Goal: Find specific page/section: Find specific page/section

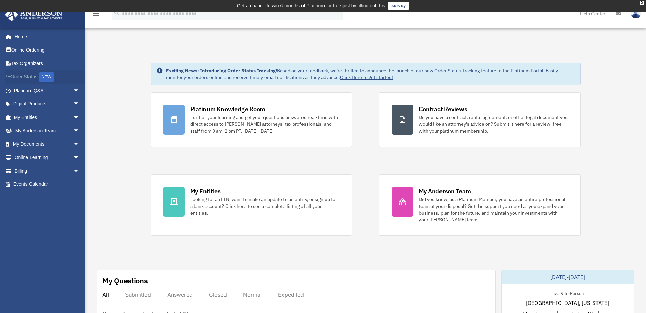
click at [29, 77] on link "Order Status NEW" at bounding box center [47, 77] width 85 height 14
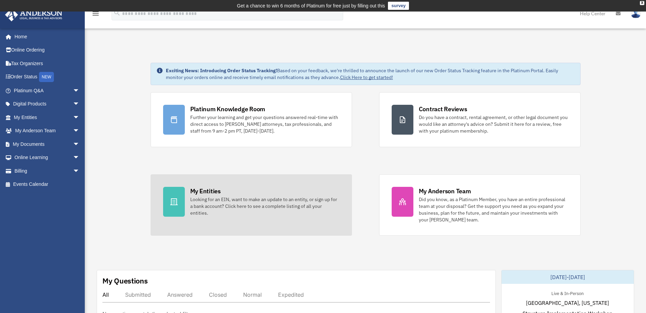
click at [233, 197] on div "Looking for an EIN, want to make an update to an entity, or sign up for a bank …" at bounding box center [264, 206] width 149 height 20
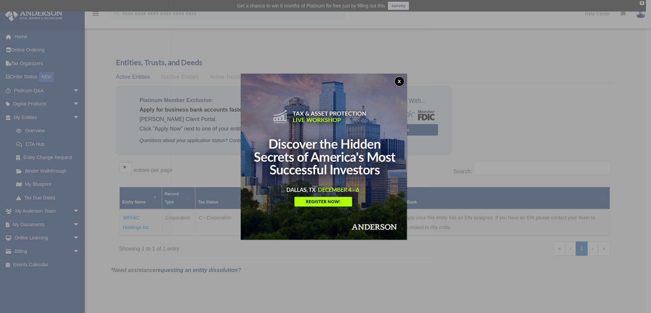
click at [400, 81] on button "x" at bounding box center [400, 81] width 10 height 10
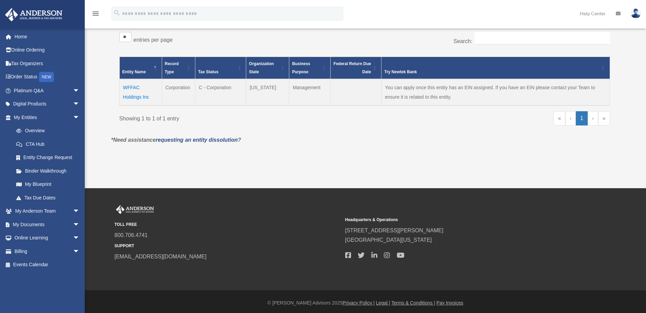
scroll to position [133, 0]
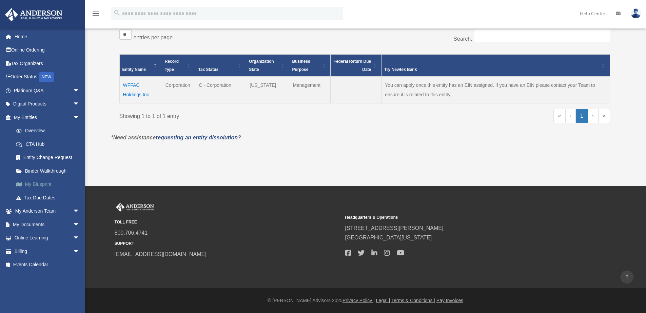
click at [35, 181] on link "My Blueprint" at bounding box center [50, 185] width 80 height 14
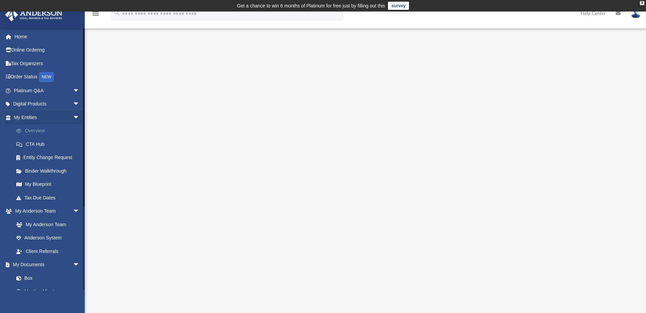
click at [38, 131] on link "Overview" at bounding box center [50, 131] width 80 height 14
